Goal: Information Seeking & Learning: Learn about a topic

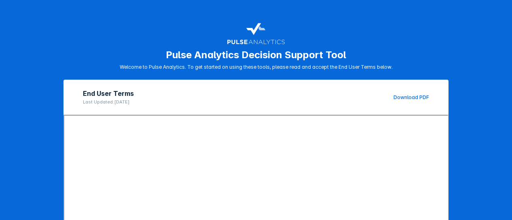
scroll to position [164, 0]
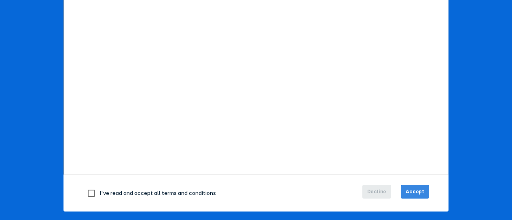
click at [408, 189] on span "Accept" at bounding box center [415, 191] width 19 height 7
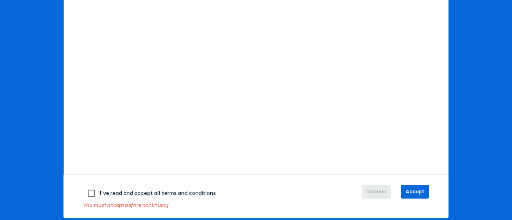
click at [89, 190] on input "checkbox" at bounding box center [91, 193] width 17 height 17
checkbox input "true"
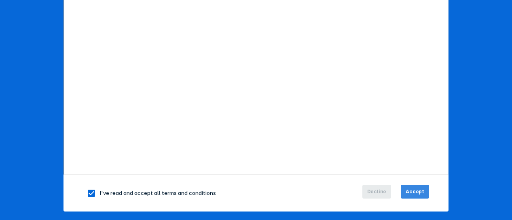
click at [413, 188] on span "Accept" at bounding box center [415, 191] width 19 height 7
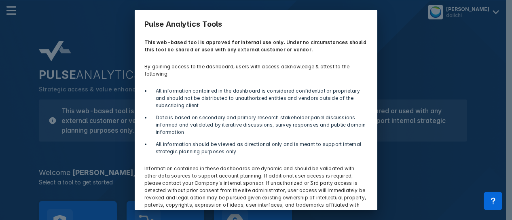
click at [419, 179] on div "Pulse Analytics Tools This web-based tool is approved for internal use only. Un…" at bounding box center [256, 110] width 512 height 220
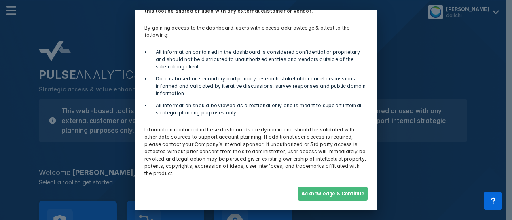
click at [337, 193] on button "Acknowledge & Continue" at bounding box center [333, 194] width 70 height 14
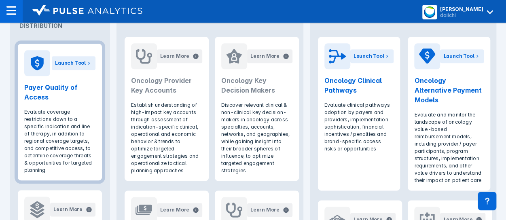
scroll to position [379, 0]
click at [71, 64] on div "Launch Tool" at bounding box center [70, 63] width 31 height 7
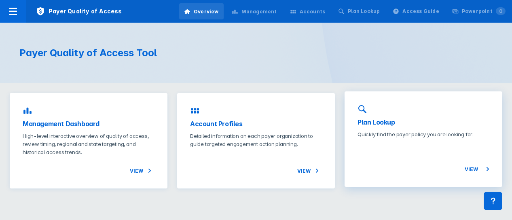
click at [388, 119] on h3 "Plan Lookup" at bounding box center [424, 122] width 132 height 10
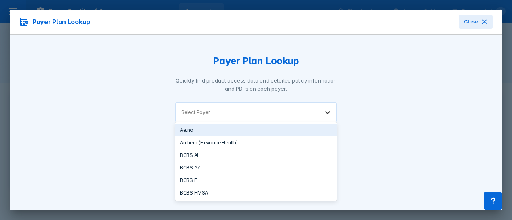
click at [324, 114] on icon at bounding box center [328, 112] width 8 height 8
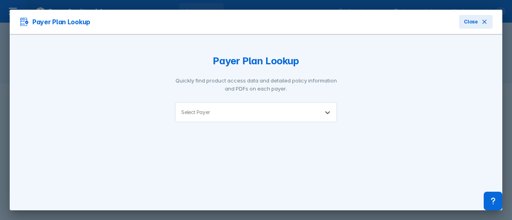
click at [201, 109] on div "Select Payer" at bounding box center [247, 112] width 143 height 19
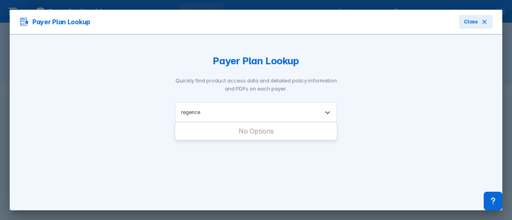
type input "regence"
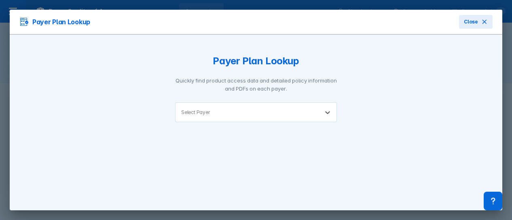
click at [248, 113] on div at bounding box center [263, 112] width 102 height 8
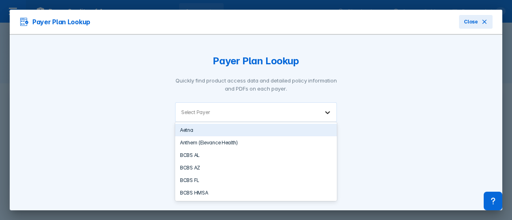
click at [327, 114] on icon at bounding box center [328, 112] width 8 height 8
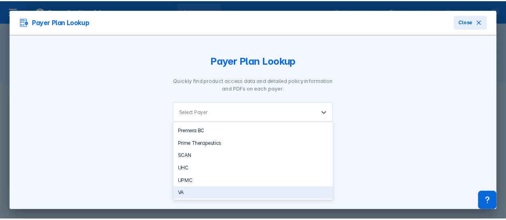
scroll to position [676, 0]
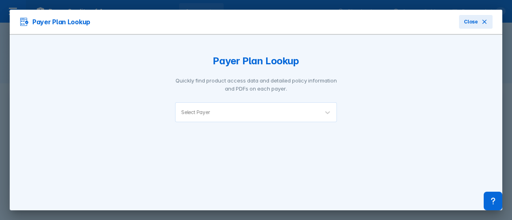
click at [385, 121] on div "Payer Plan Lookup Quickly find product access data and detailed policy informat…" at bounding box center [256, 129] width 493 height 188
click at [481, 21] on icon at bounding box center [484, 22] width 6 height 6
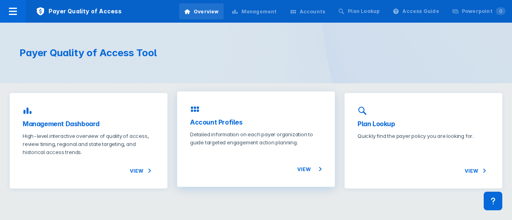
click at [218, 121] on h3 "Account Profiles" at bounding box center [256, 122] width 132 height 10
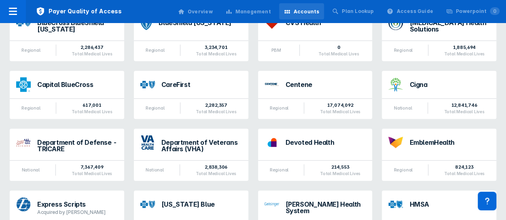
scroll to position [304, 0]
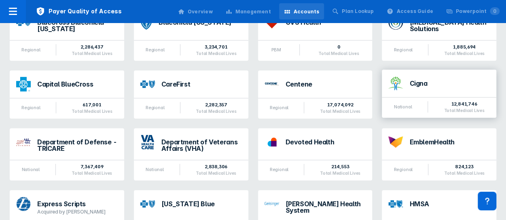
click at [449, 81] on div "Cigna" at bounding box center [449, 85] width 80 height 11
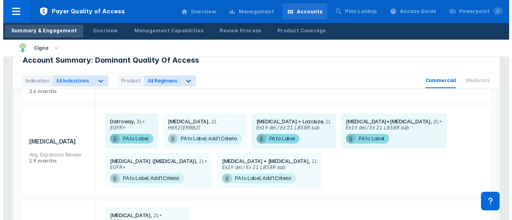
scroll to position [56, 0]
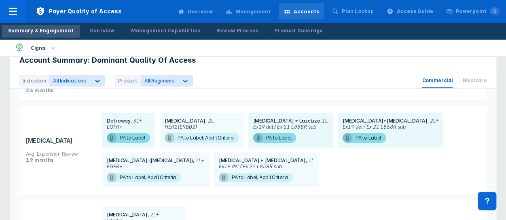
click at [129, 124] on span "EGFR+" at bounding box center [128, 127] width 43 height 6
click at [135, 137] on span "PA to Label" at bounding box center [128, 138] width 43 height 10
